Goal: Information Seeking & Learning: Check status

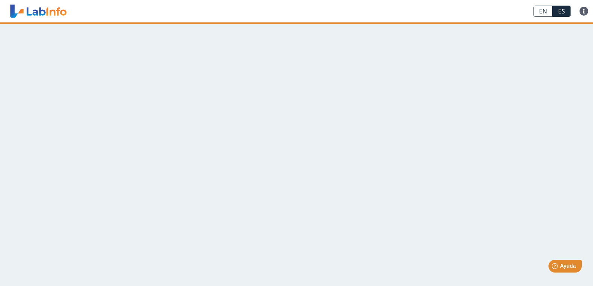
click at [312, 60] on main at bounding box center [296, 154] width 593 height 264
click at [572, 264] on span "Ayuda" at bounding box center [568, 266] width 16 height 6
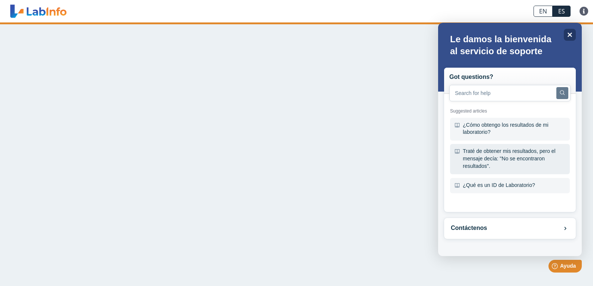
click at [512, 162] on div "Traté de obtener mis resultados, pero el mensaje decía: "No se encontraron resu…" at bounding box center [510, 159] width 120 height 30
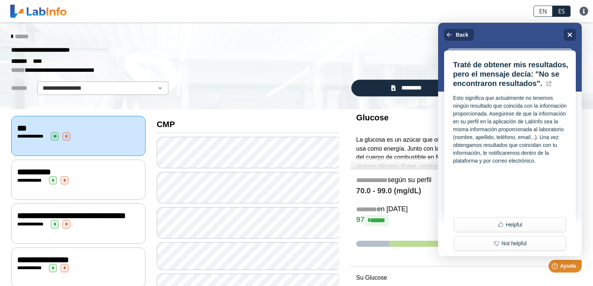
click at [19, 126] on span "***" at bounding box center [21, 128] width 9 height 8
click at [68, 138] on span "*" at bounding box center [66, 136] width 8 height 8
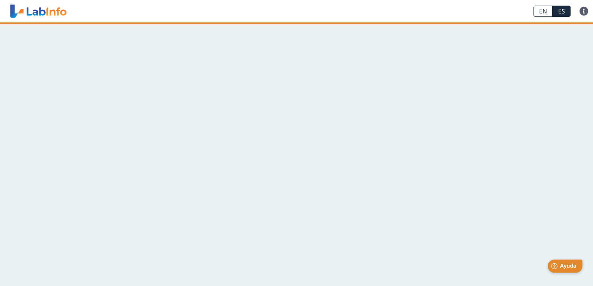
click at [566, 263] on span "Ayuda" at bounding box center [568, 266] width 16 height 6
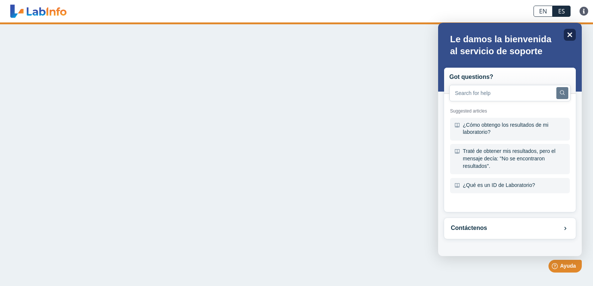
click at [570, 34] on icon "Close" at bounding box center [570, 35] width 6 height 6
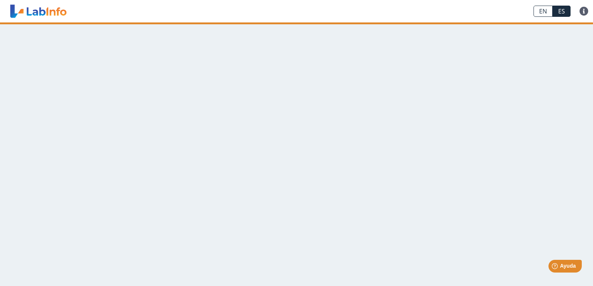
click at [230, 70] on main at bounding box center [296, 154] width 593 height 264
